Goal: Information Seeking & Learning: Learn about a topic

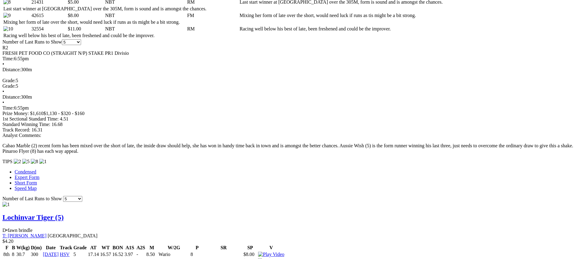
scroll to position [416, 0]
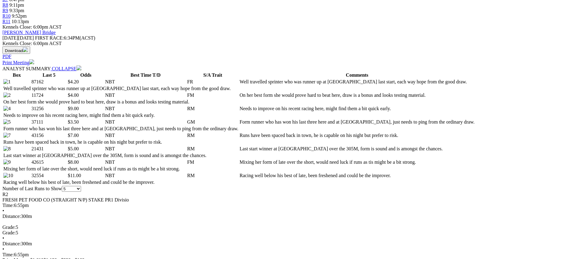
scroll to position [268, 0]
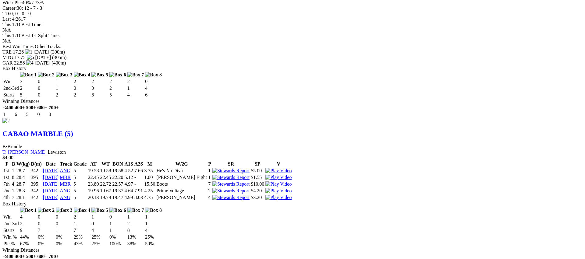
scroll to position [796, 0]
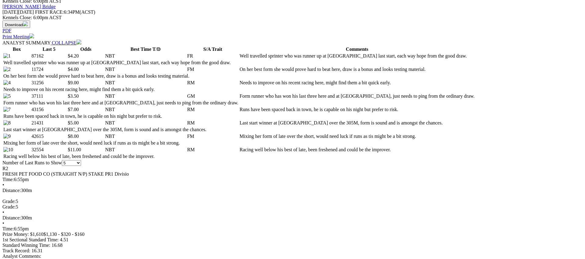
scroll to position [296, 0]
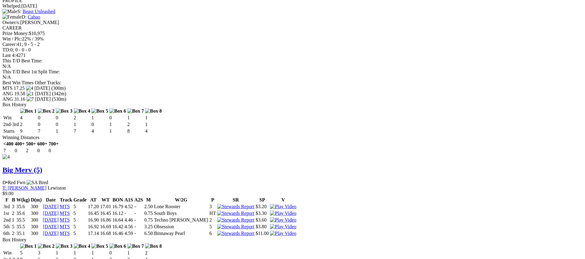
scroll to position [1069, 0]
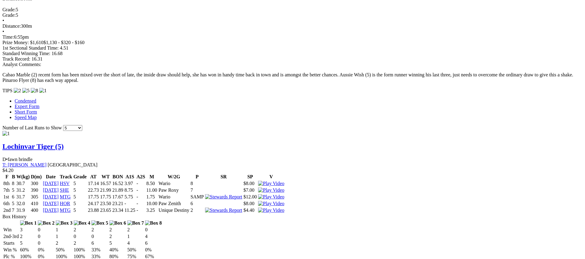
scroll to position [472, 0]
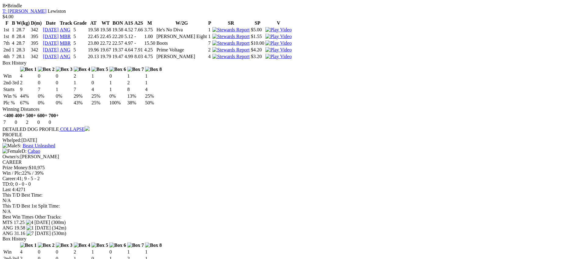
scroll to position [935, 0]
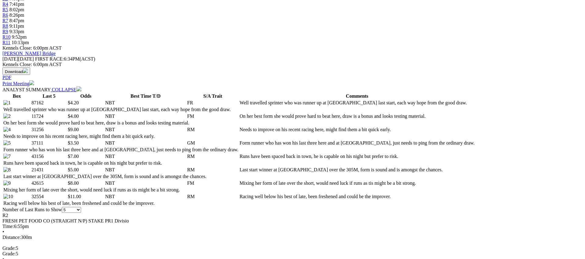
scroll to position [232, 0]
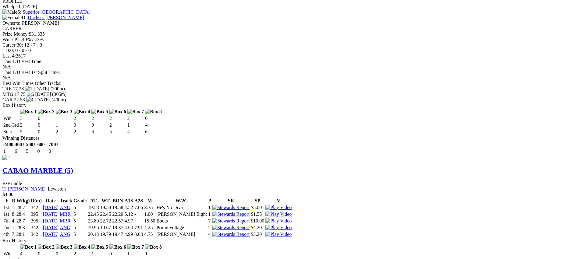
scroll to position [757, 0]
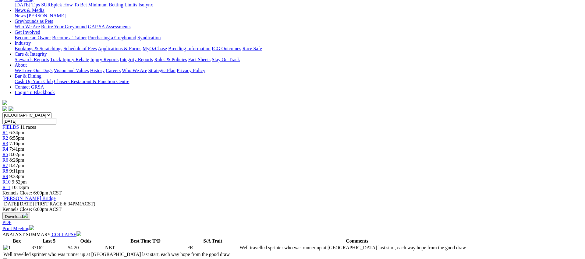
scroll to position [0, 0]
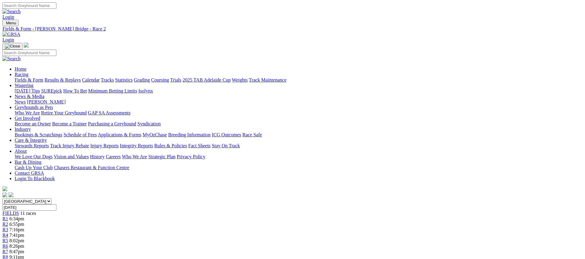
click at [8, 227] on link "R3" at bounding box center [5, 229] width 6 height 5
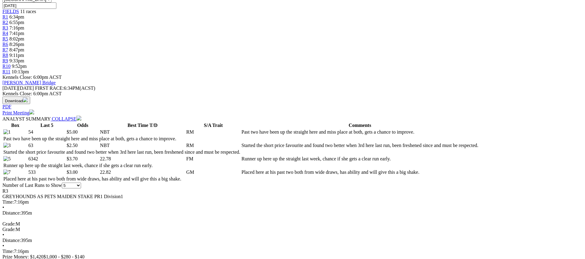
scroll to position [208, 0]
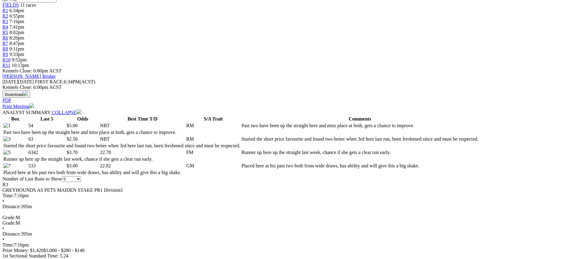
drag, startPoint x: 487, startPoint y: 158, endPoint x: 475, endPoint y: 159, distance: 11.3
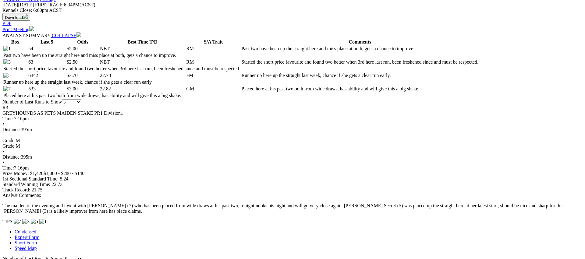
scroll to position [283, 0]
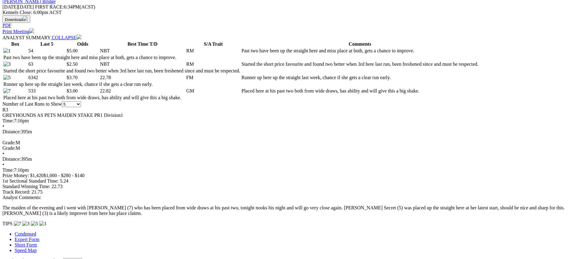
drag, startPoint x: 360, startPoint y: 19, endPoint x: 391, endPoint y: 55, distance: 47.6
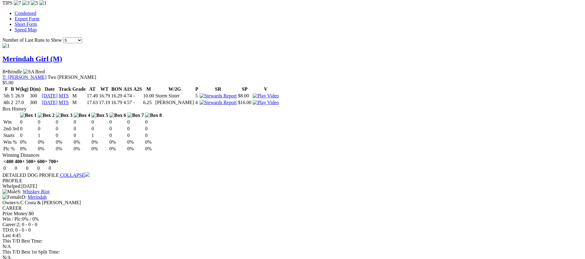
scroll to position [527, 0]
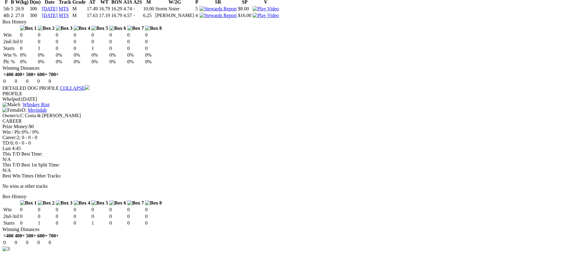
scroll to position [596, 0]
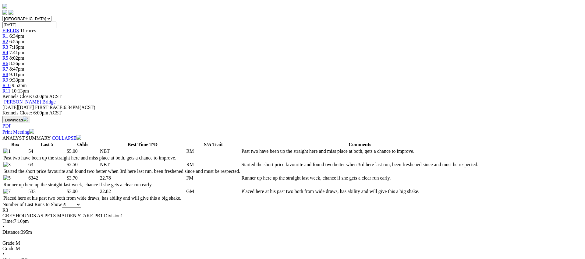
scroll to position [0, 0]
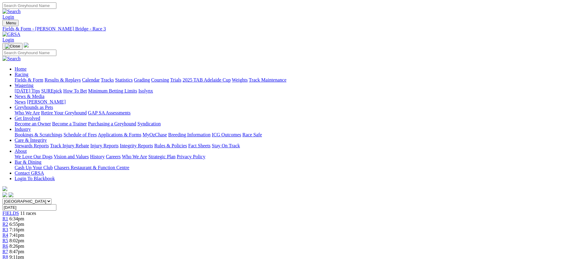
click at [24, 233] on span "7:41pm" at bounding box center [16, 235] width 15 height 5
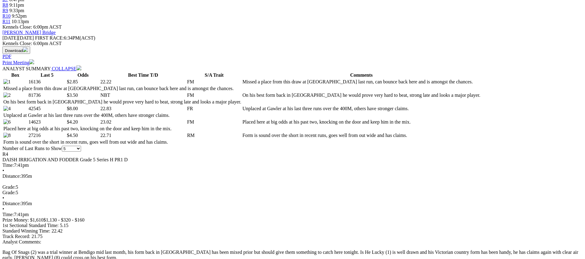
scroll to position [252, 0]
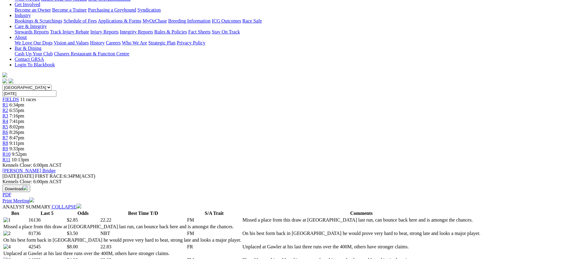
scroll to position [0, 0]
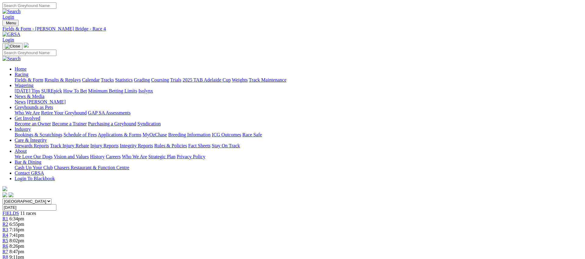
click at [8, 238] on link "R5" at bounding box center [5, 240] width 6 height 5
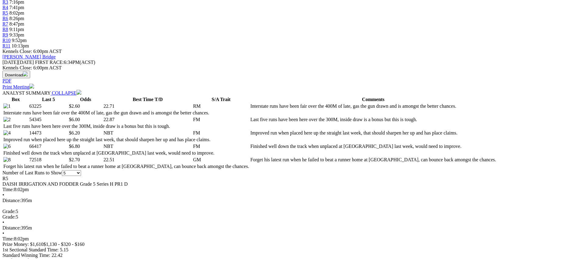
scroll to position [234, 0]
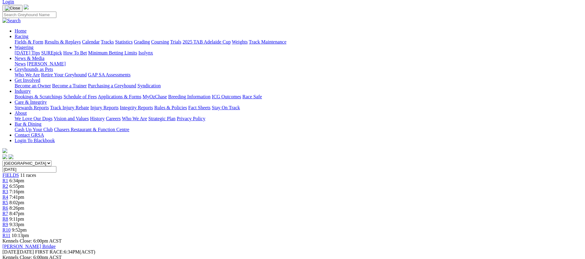
scroll to position [0, 0]
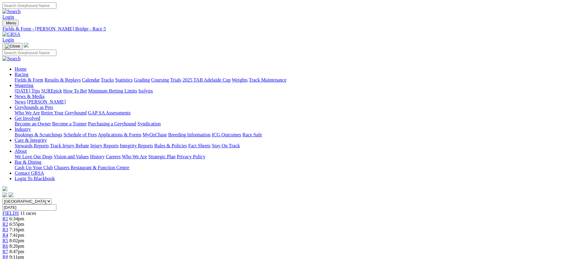
click at [8, 244] on span "R6" at bounding box center [5, 246] width 6 height 5
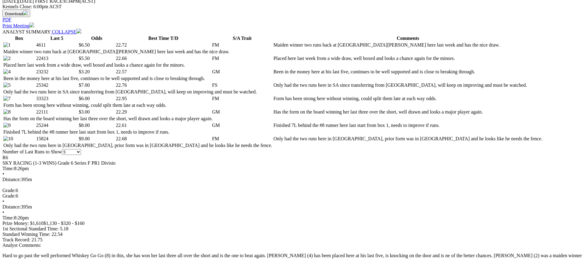
scroll to position [291, 0]
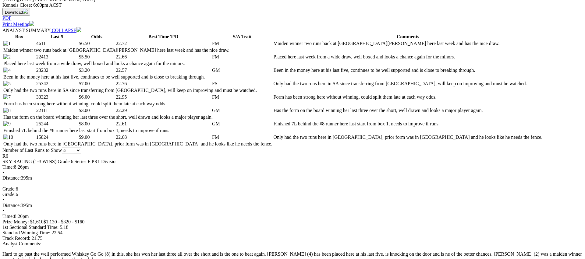
drag, startPoint x: 488, startPoint y: 119, endPoint x: 481, endPoint y: 119, distance: 6.4
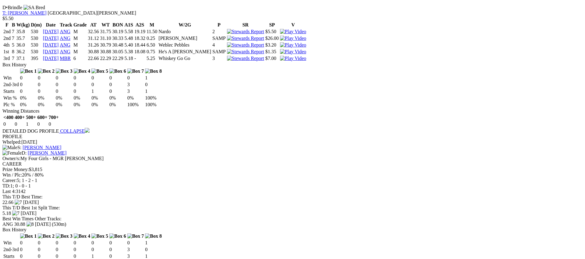
scroll to position [916, 0]
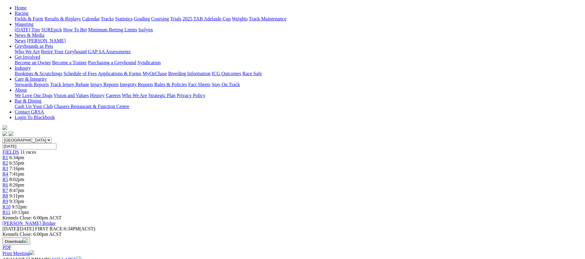
scroll to position [0, 0]
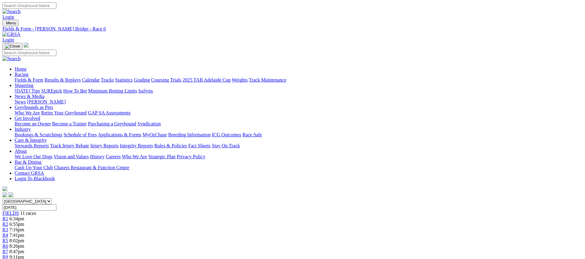
click at [8, 249] on link "R7" at bounding box center [5, 251] width 6 height 5
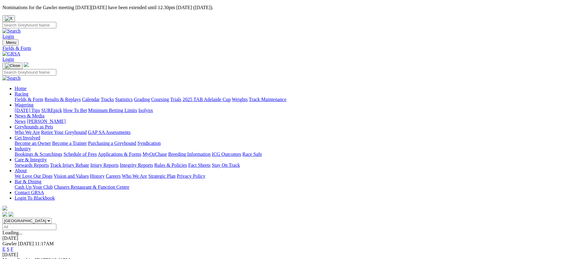
scroll to position [9, 0]
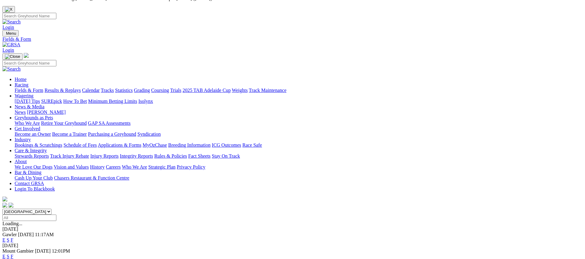
click at [43, 88] on link "Fields & Form" at bounding box center [29, 90] width 29 height 5
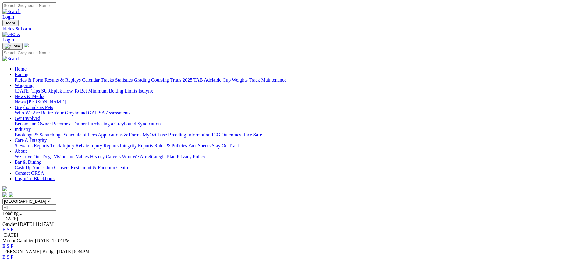
scroll to position [106, 0]
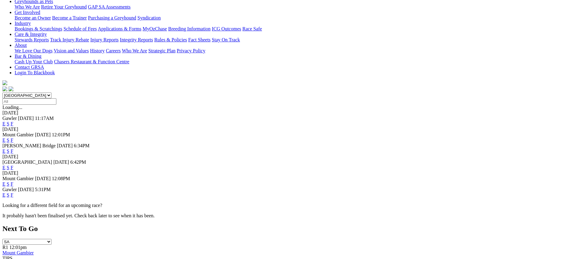
click at [13, 192] on link "F" at bounding box center [12, 194] width 3 height 5
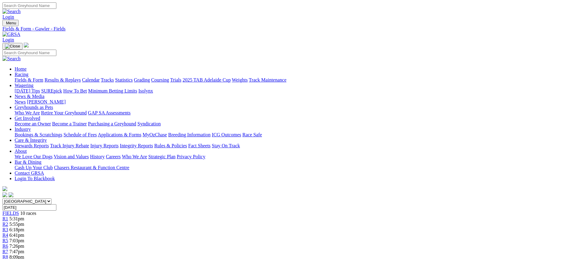
click at [43, 77] on link "Fields & Form" at bounding box center [29, 79] width 29 height 5
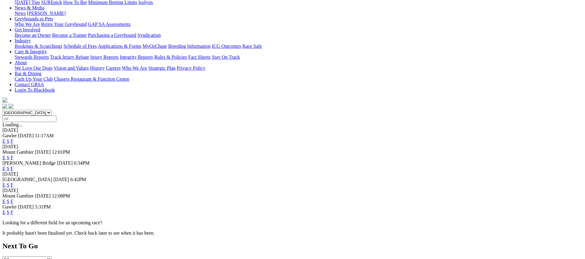
scroll to position [90, 0]
click at [13, 198] on link "F" at bounding box center [12, 200] width 3 height 5
